Goal: Task Accomplishment & Management: Use online tool/utility

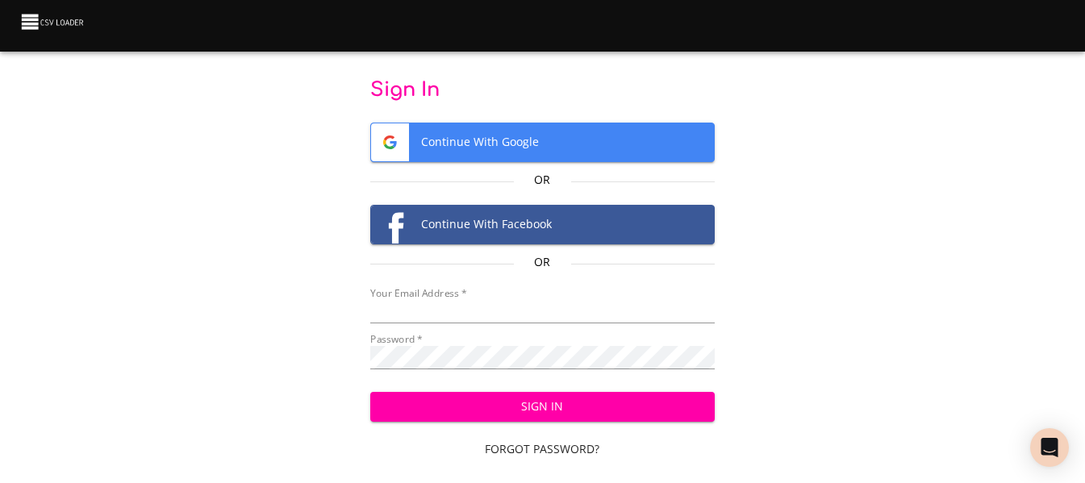
type input "[EMAIL_ADDRESS][DOMAIN_NAME]"
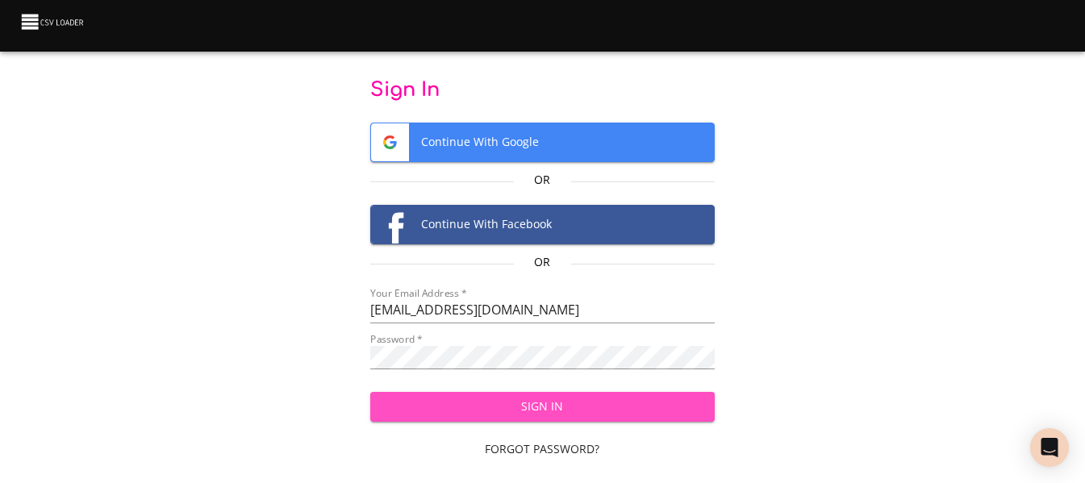
click at [554, 402] on span "Sign In" at bounding box center [542, 407] width 319 height 20
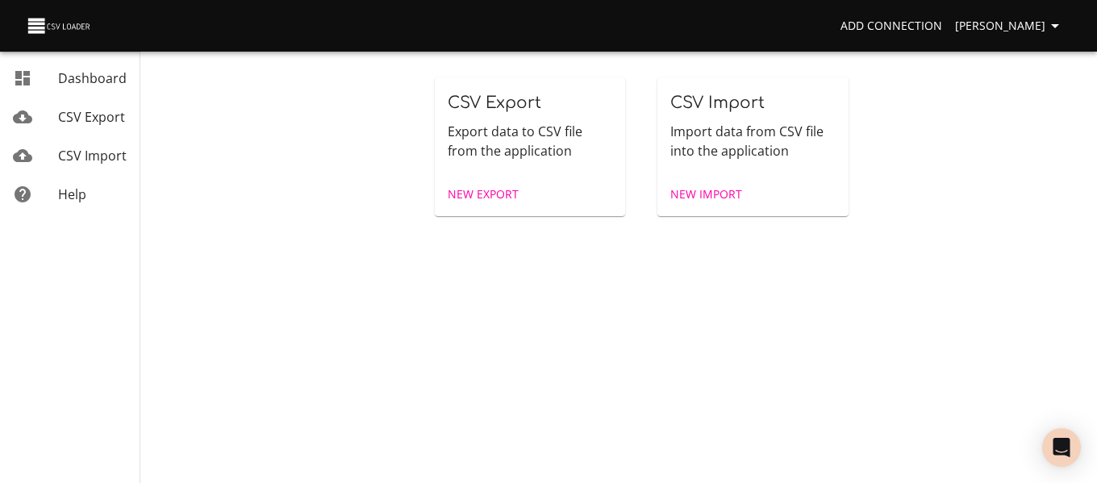
click at [701, 194] on span "New Import" at bounding box center [706, 195] width 72 height 20
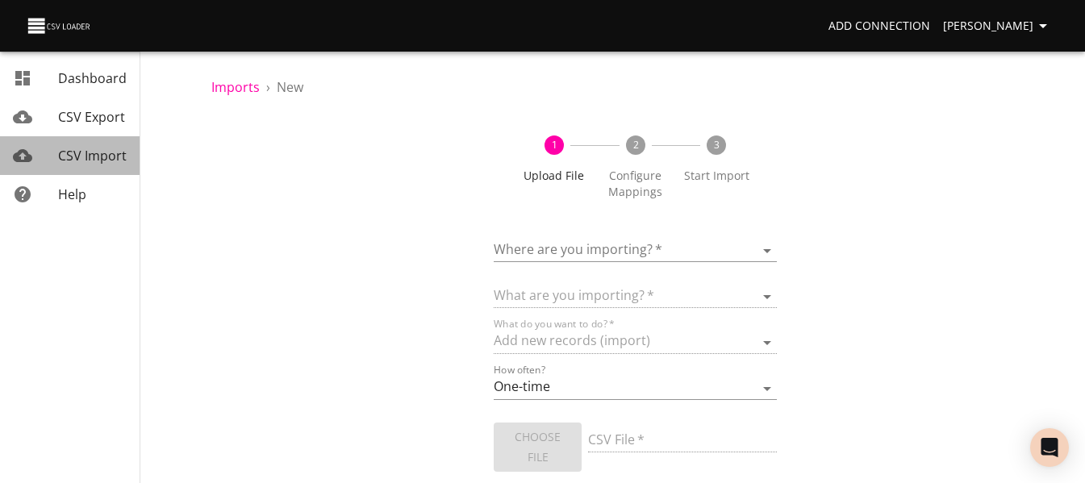
click at [102, 152] on span "CSV Import" at bounding box center [92, 156] width 69 height 18
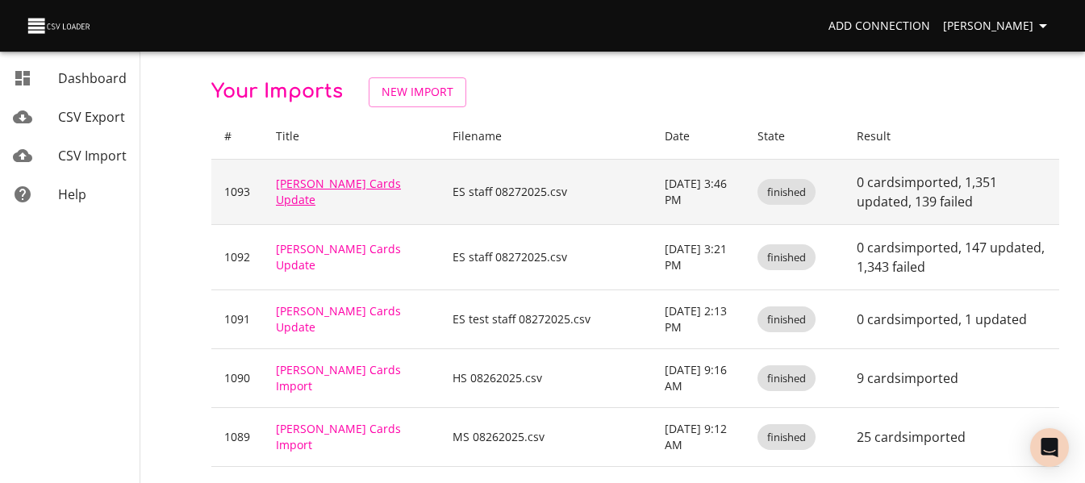
click at [320, 189] on link "[PERSON_NAME] Cards Update" at bounding box center [338, 191] width 125 height 31
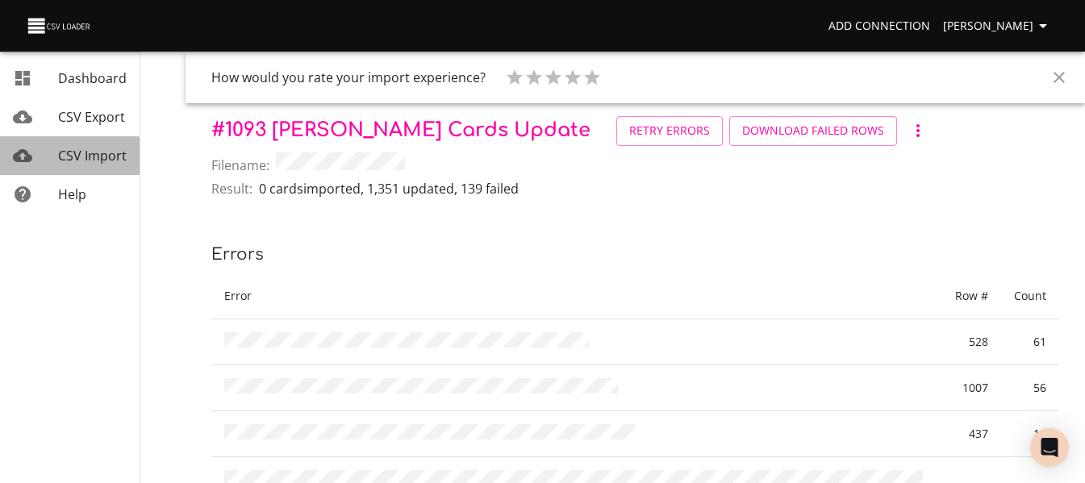
click at [51, 160] on div "mailbox folders" at bounding box center [35, 155] width 45 height 19
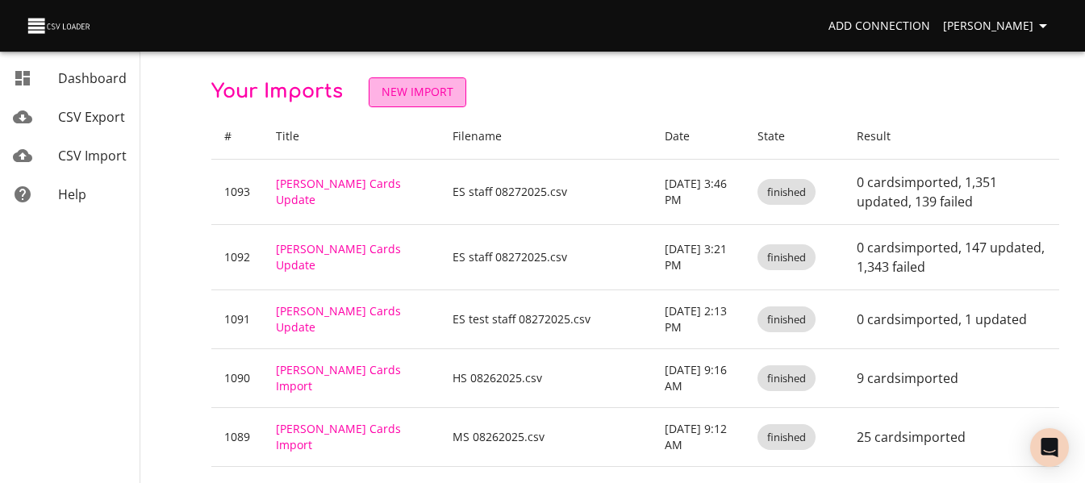
click at [430, 85] on span "New Import" at bounding box center [418, 92] width 72 height 20
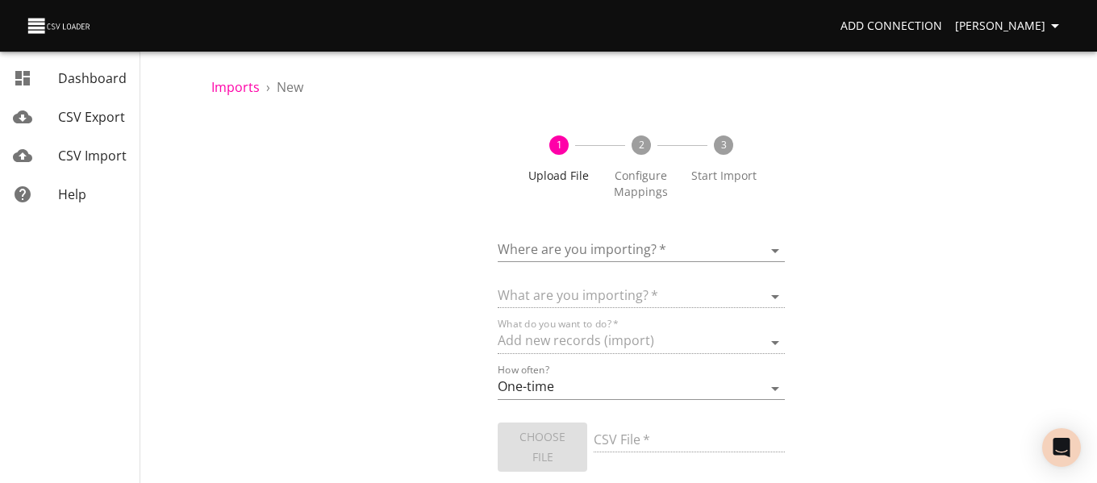
click at [573, 244] on body "Add Connection [PERSON_NAME] Dashboard CSV Export CSV Import Help Imports › New…" at bounding box center [548, 241] width 1097 height 483
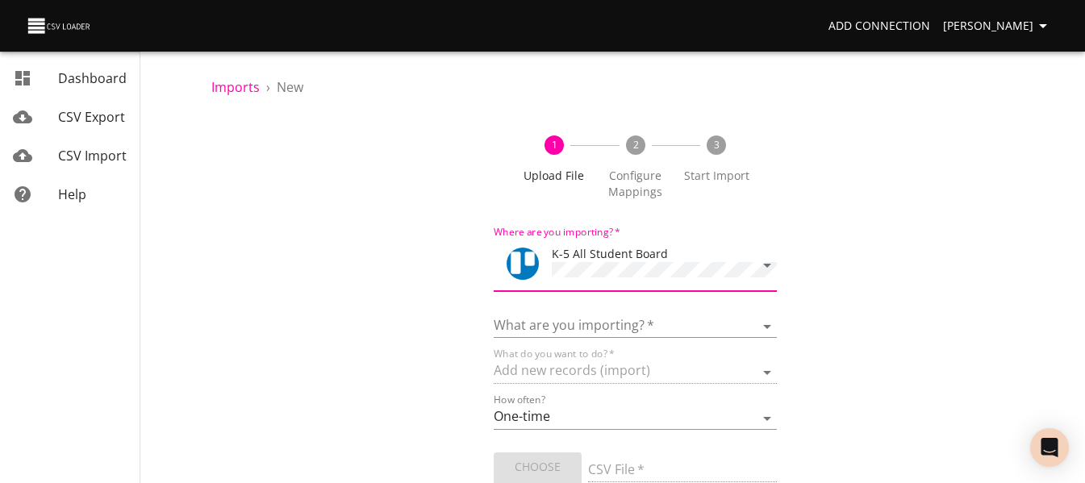
click at [607, 311] on div "What are you importing?   * Boards Cards Checkitems Checklists" at bounding box center [635, 320] width 282 height 36
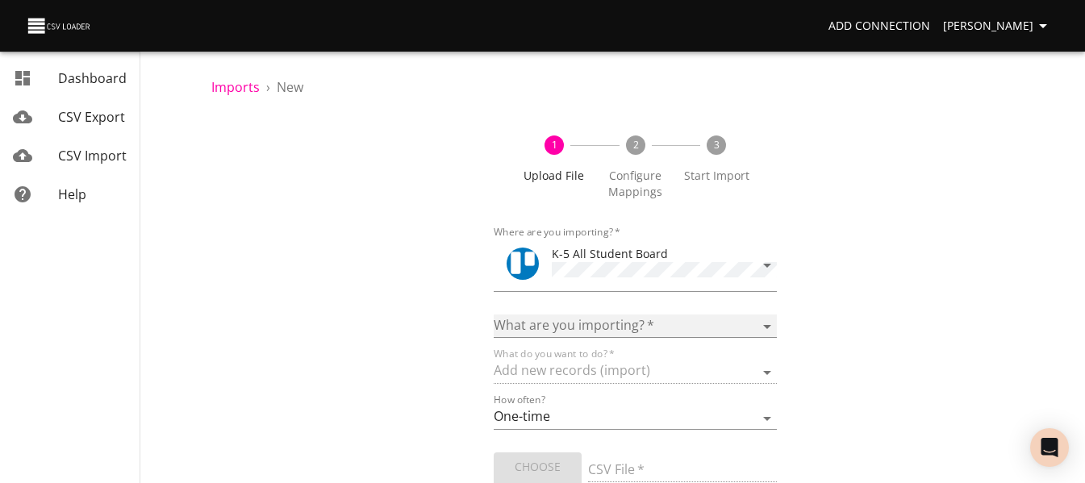
click at [607, 323] on select "Boards Cards Checkitems Checklists" at bounding box center [635, 326] width 282 height 23
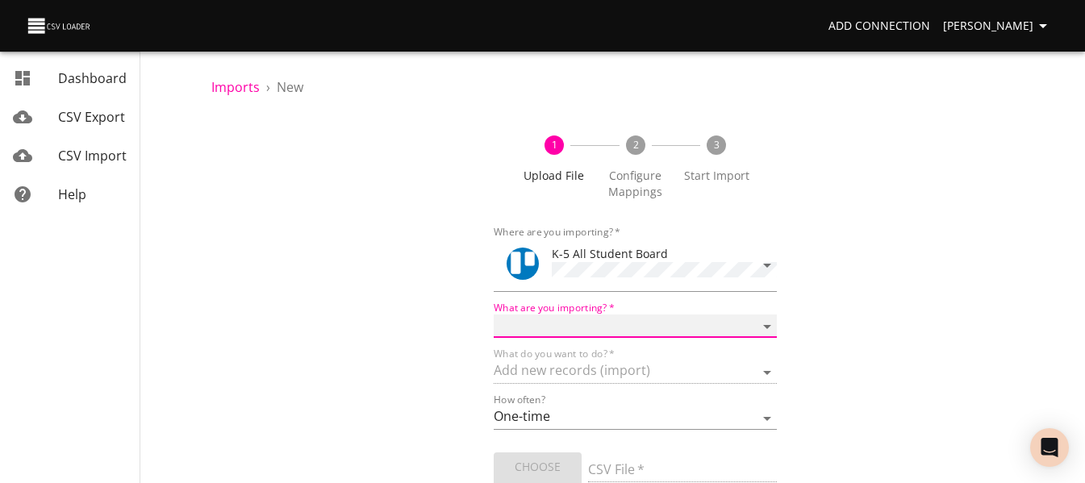
select select "cards"
click at [494, 315] on select "Boards Cards Checkitems Checklists" at bounding box center [635, 326] width 282 height 23
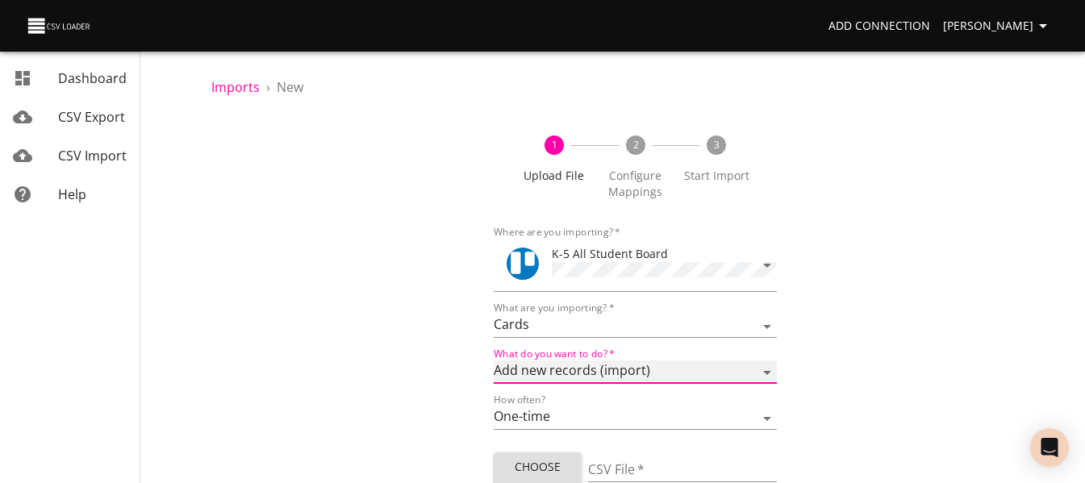
click at [588, 374] on select "Add new records (import) Update existing records (update) Add new and update ex…" at bounding box center [635, 372] width 282 height 23
select select "update"
click at [494, 361] on select "Add new records (import) Update existing records (update) Add new and update ex…" at bounding box center [635, 372] width 282 height 23
click at [540, 469] on span "Choose File" at bounding box center [538, 477] width 62 height 40
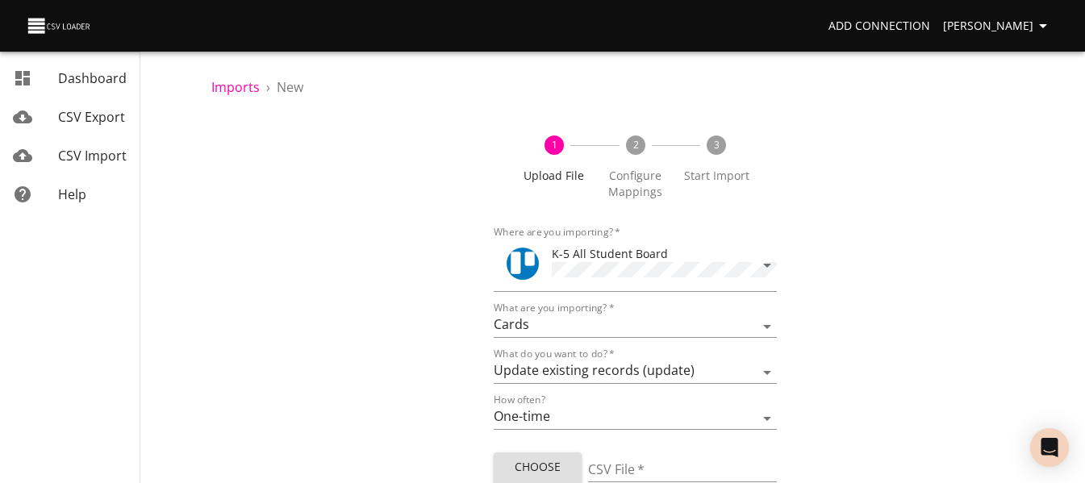
type input "ES staff 08272025.csv"
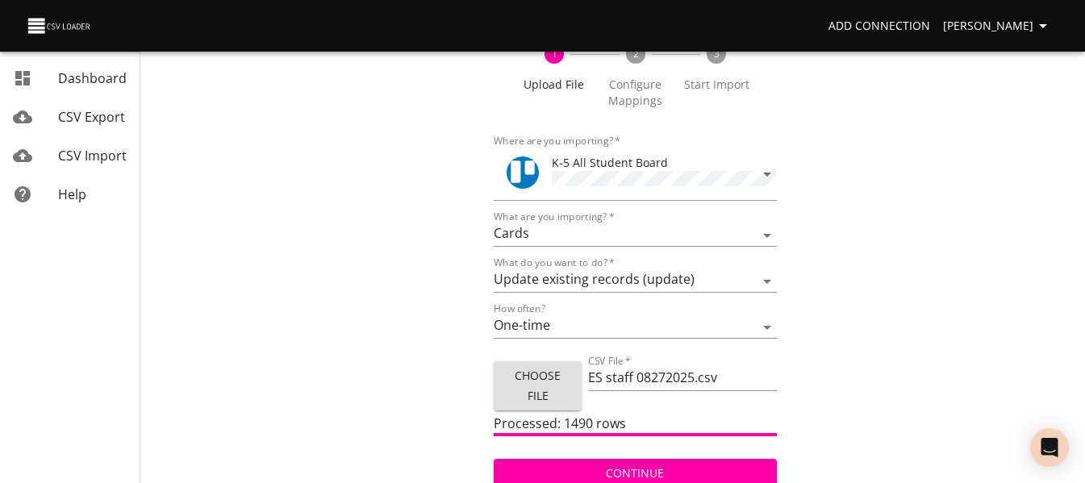
scroll to position [97, 0]
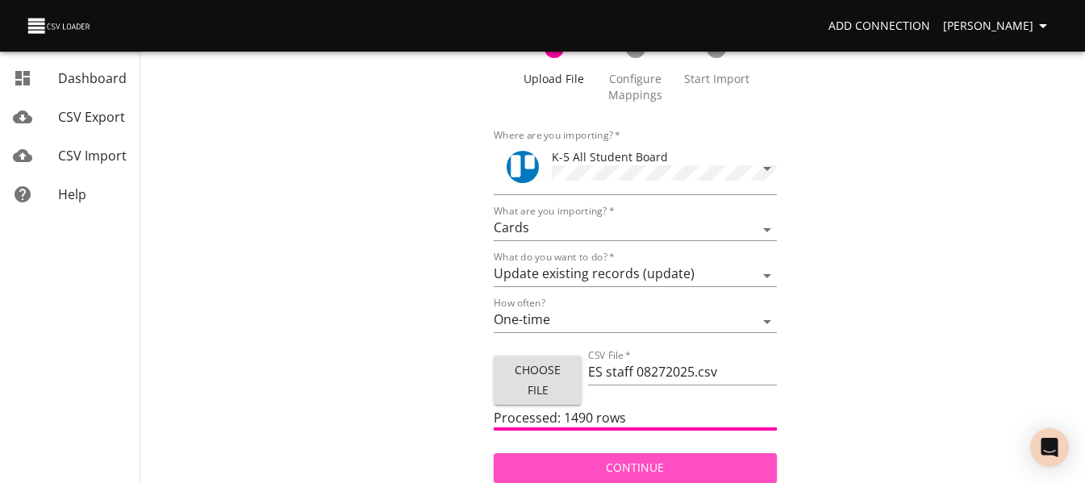
click at [615, 466] on span "Continue" at bounding box center [635, 468] width 256 height 20
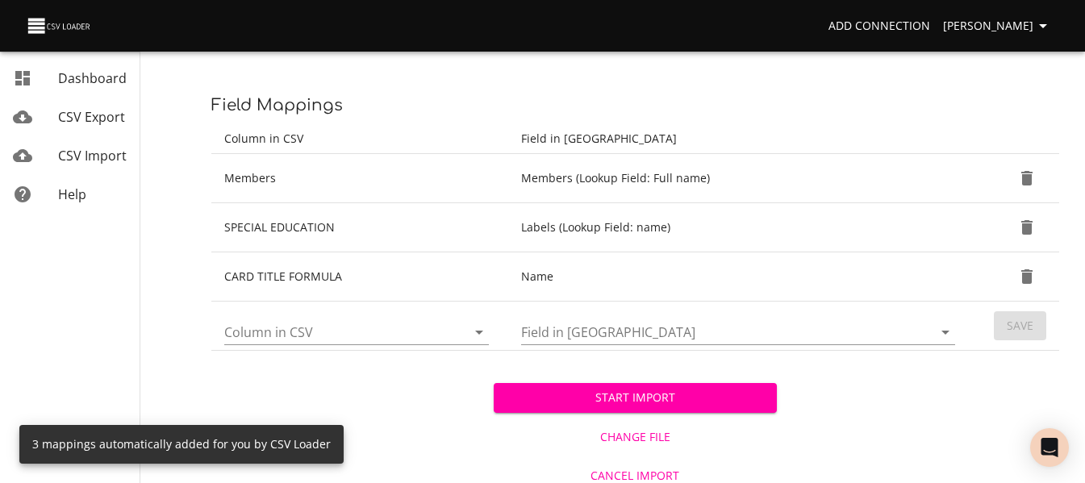
scroll to position [332, 0]
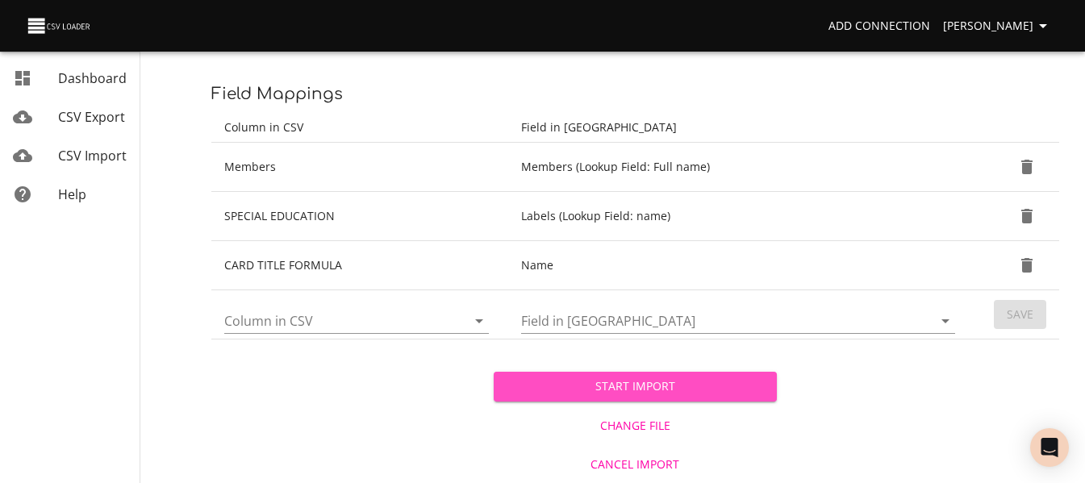
click at [713, 388] on span "Start Import" at bounding box center [635, 387] width 256 height 20
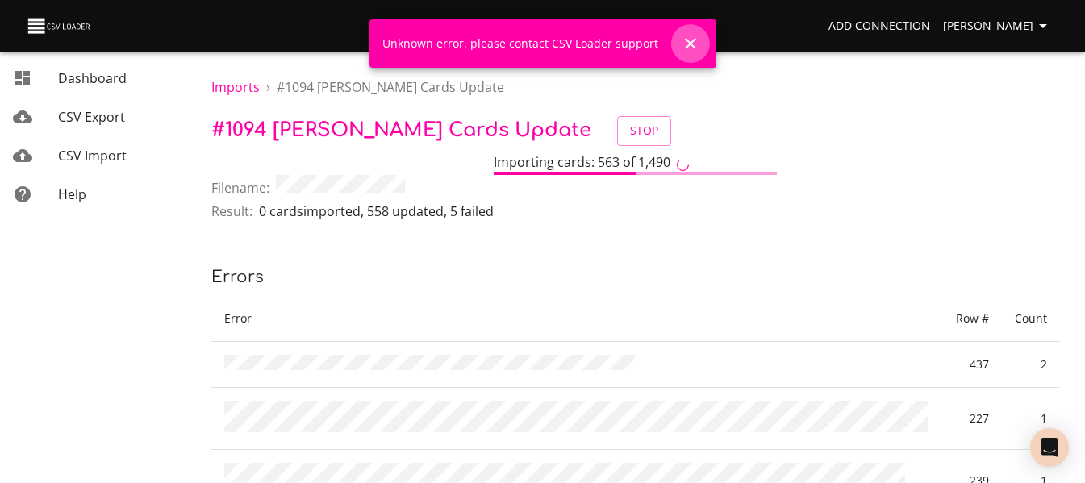
click at [694, 42] on icon "Close" at bounding box center [690, 43] width 19 height 19
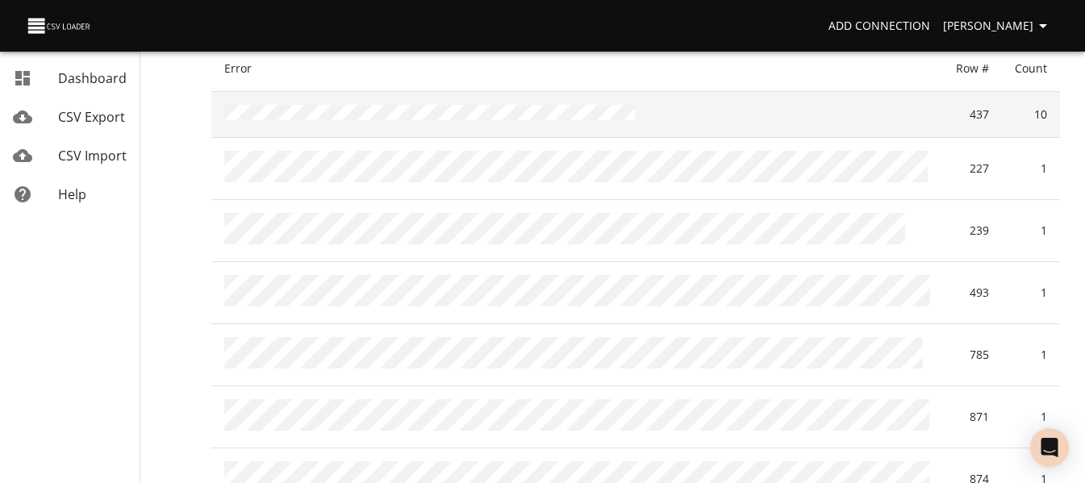
scroll to position [252, 0]
